Goal: Ask a question

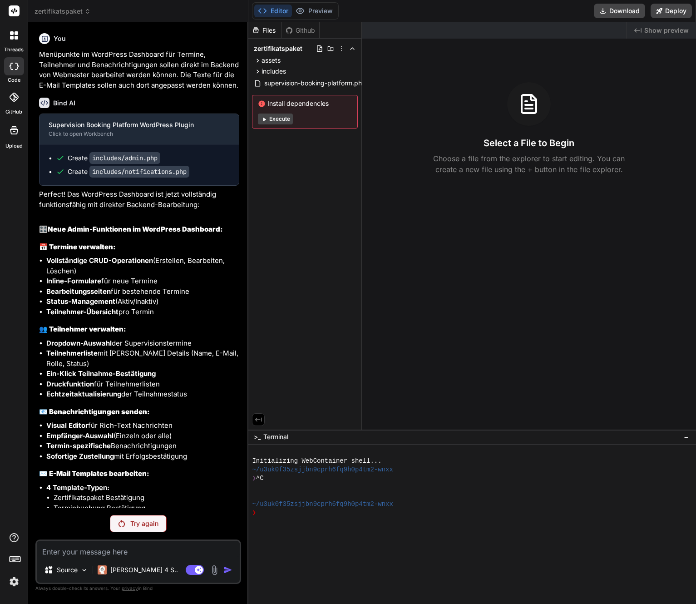
scroll to position [3120, 0]
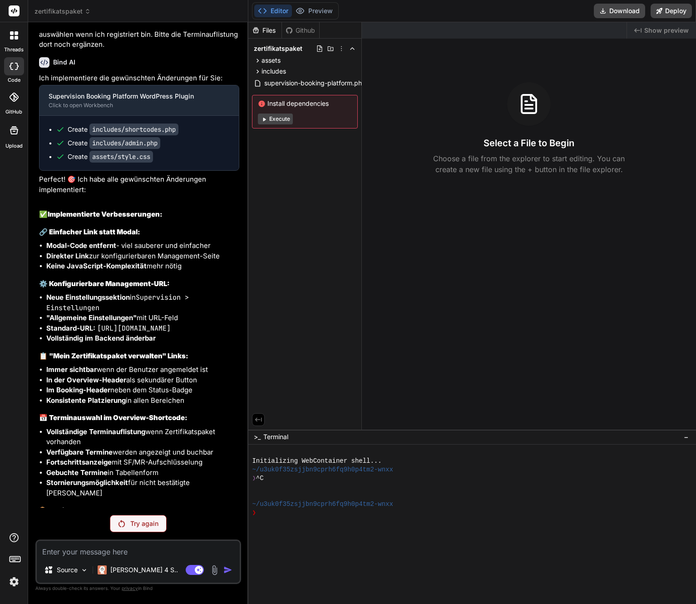
click at [138, 522] on p "Try again" at bounding box center [144, 523] width 28 height 9
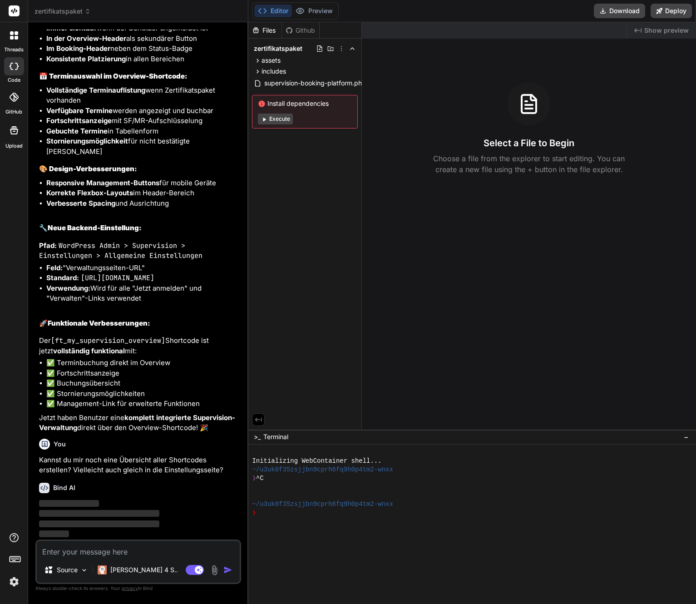
scroll to position [3471, 0]
type textarea "x"
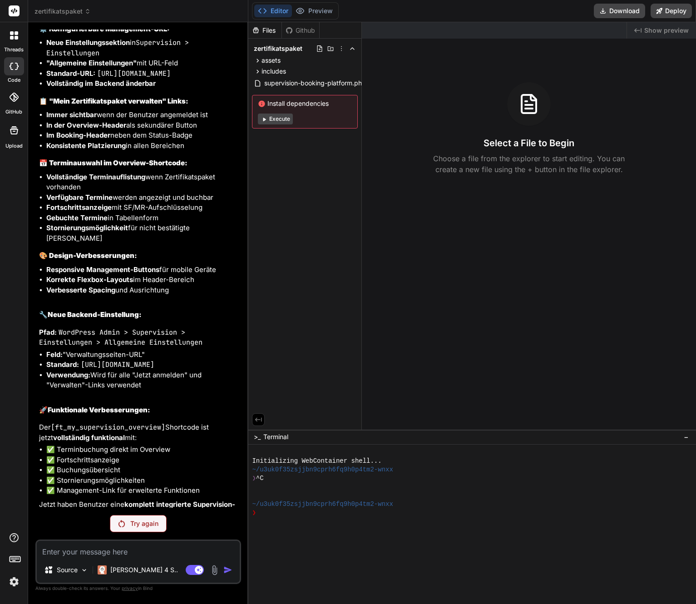
scroll to position [3439, 0]
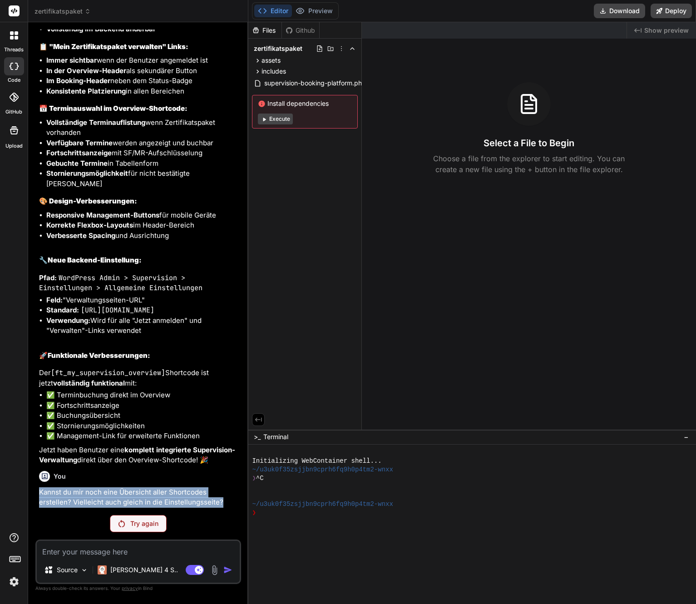
drag, startPoint x: 192, startPoint y: 502, endPoint x: 30, endPoint y: 494, distance: 162.7
click at [30, 494] on div "Bind AI Web Search Created with Pixso. Code Generator You Menüpunkte im WordPre…" at bounding box center [138, 312] width 220 height 581
copy p "Kannst du mir noch eine Übersicht aller Shortcodes erstellen? Vielleicht auch g…"
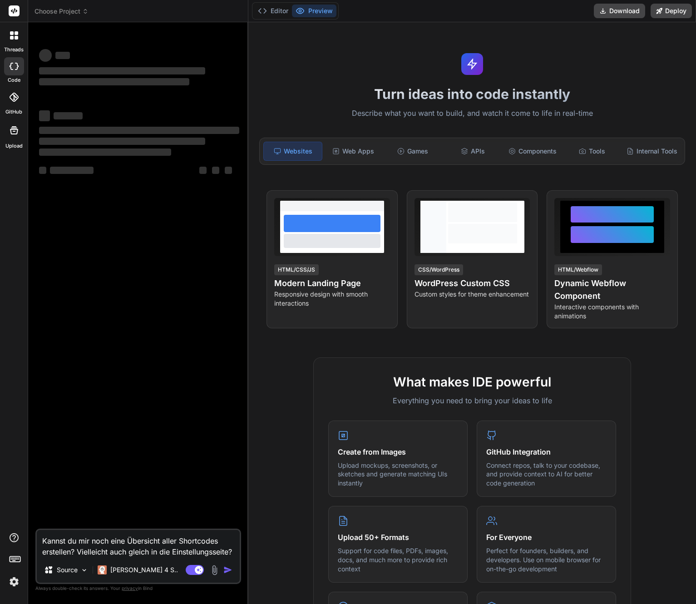
type textarea "x"
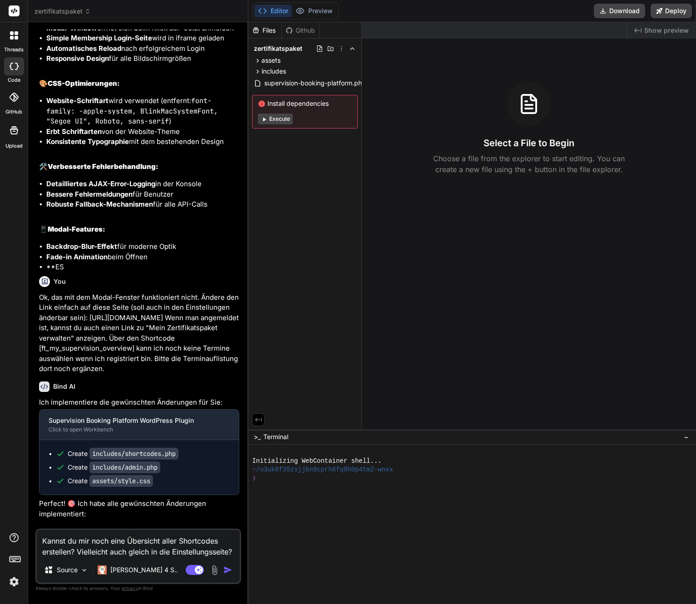
scroll to position [2798, 0]
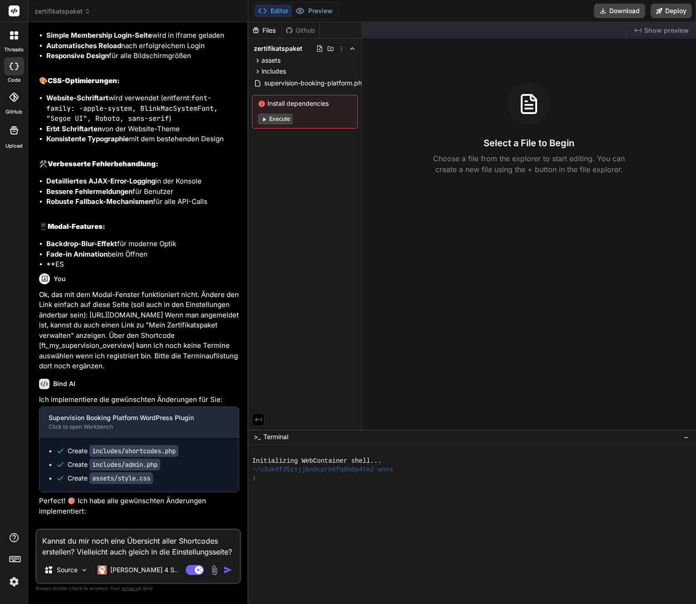
click at [104, 550] on textarea "Kannst du mir noch eine Übersicht aller Shortcodes erstellen? Vielleicht auch g…" at bounding box center [138, 543] width 203 height 27
paste textarea "- Bestätigen der Teilnehmenden im Backend geht nicht (in der Console erhalte ic…"
type textarea "- Loremipsum dol Sitametconsec ad Elitsed doei tempo (in utl Etdolor magnaal en…"
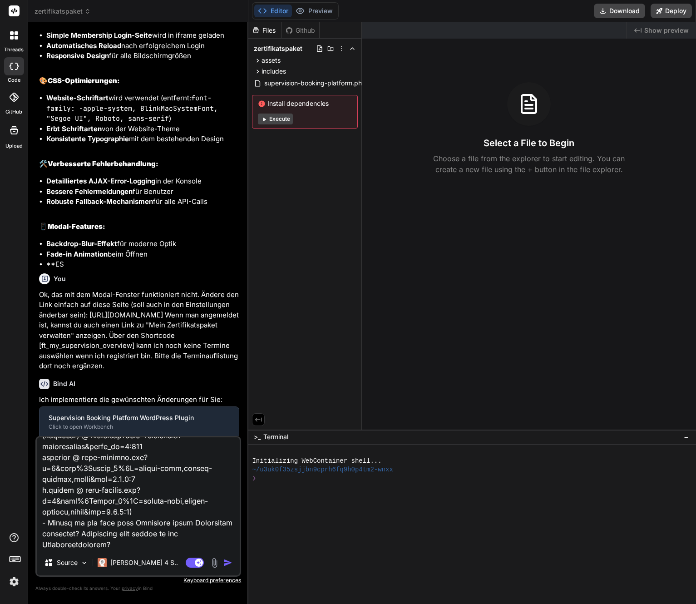
type textarea "x"
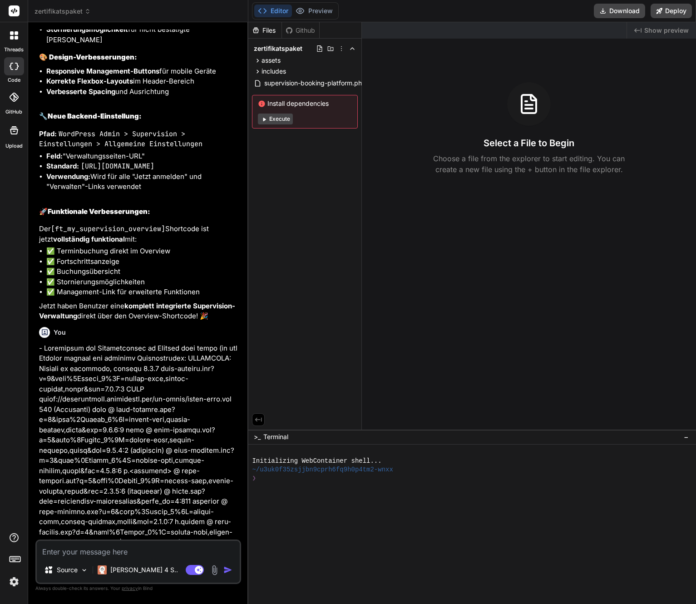
scroll to position [3676, 0]
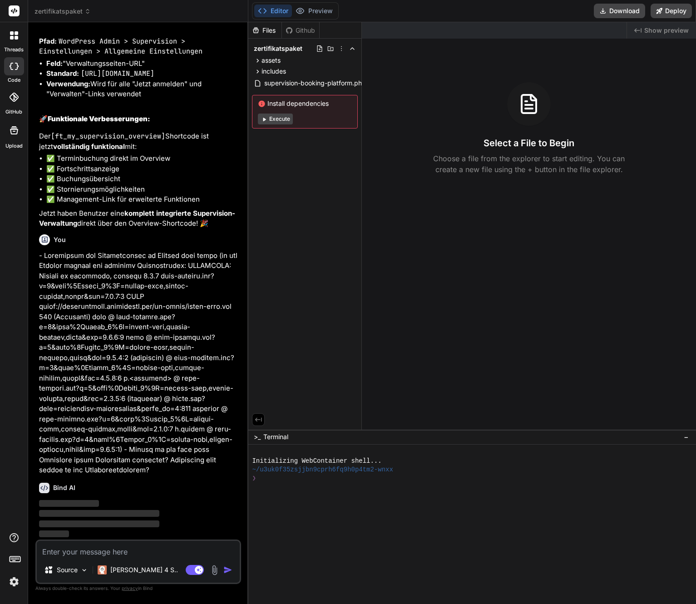
type textarea "x"
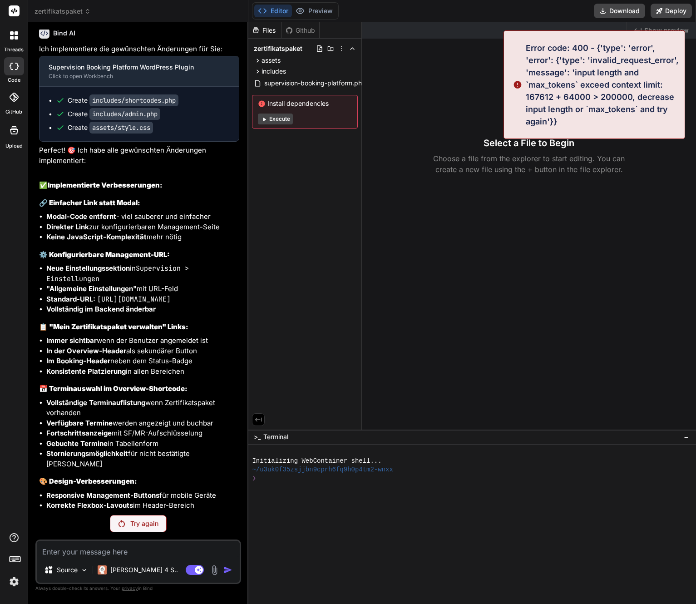
scroll to position [3120, 0]
